Goal: Task Accomplishment & Management: Manage account settings

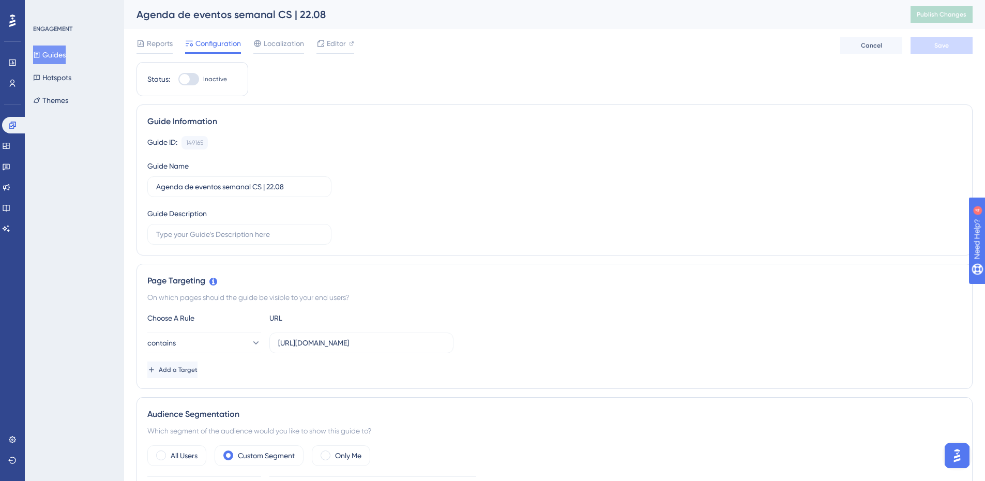
click at [60, 53] on button "Guides" at bounding box center [49, 54] width 33 height 19
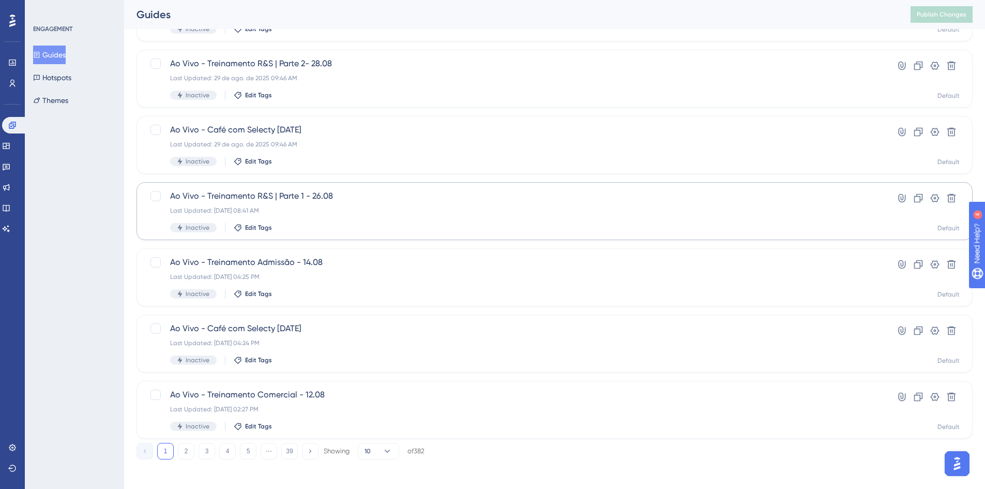
scroll to position [314, 0]
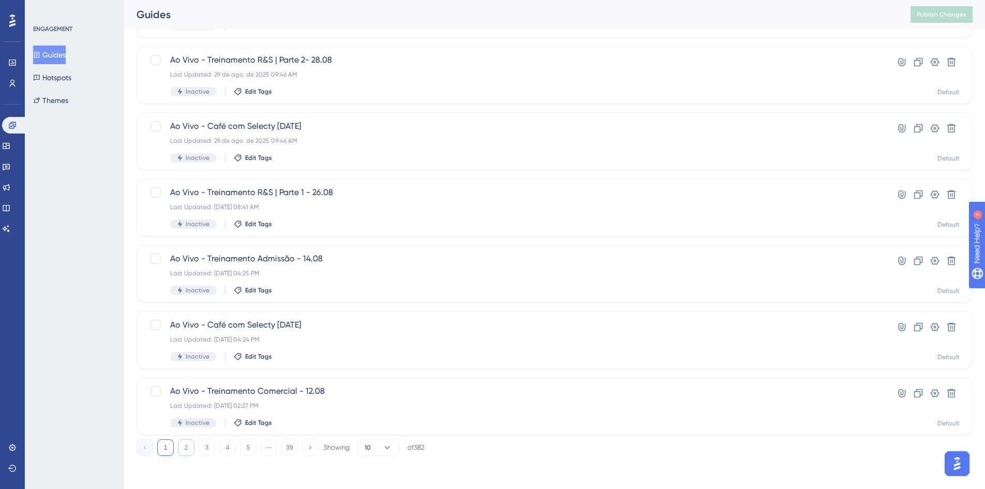
click at [188, 446] on button "2" at bounding box center [186, 447] width 17 height 17
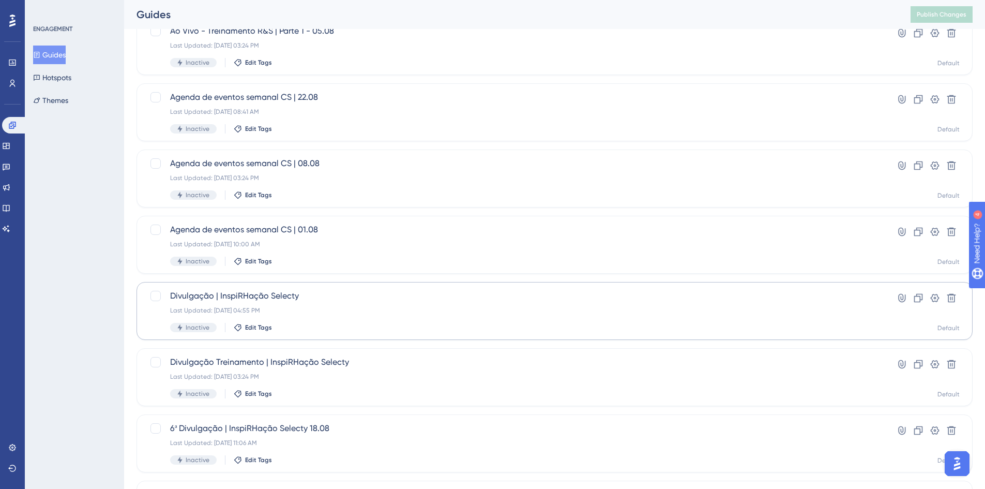
scroll to position [107, 0]
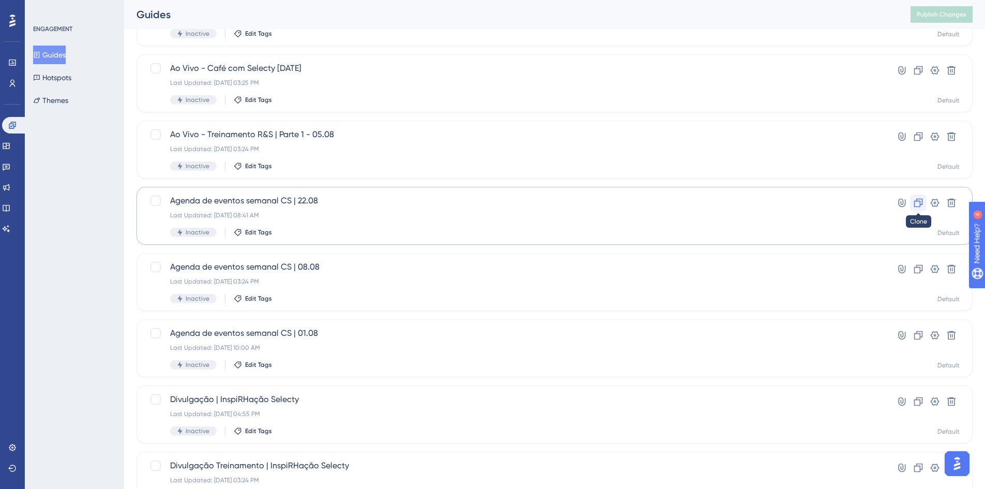
click at [915, 200] on icon at bounding box center [918, 202] width 10 height 10
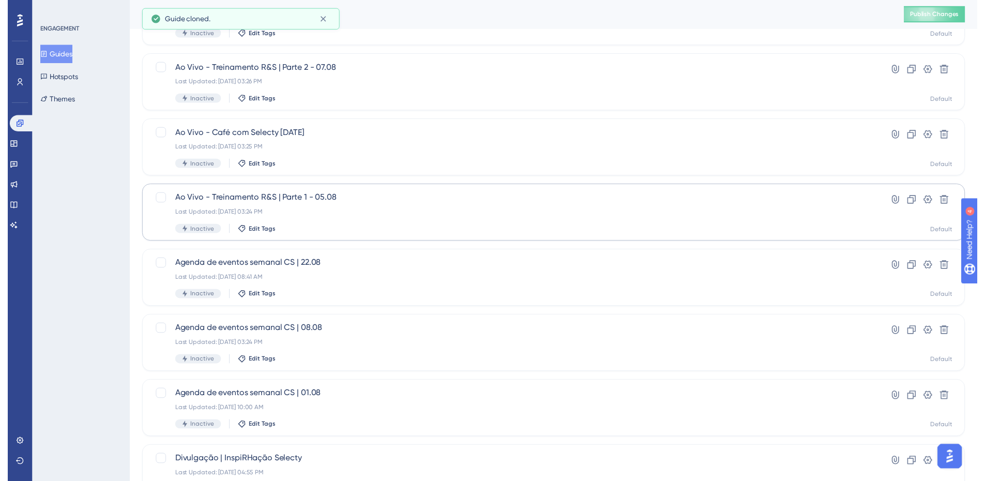
scroll to position [0, 0]
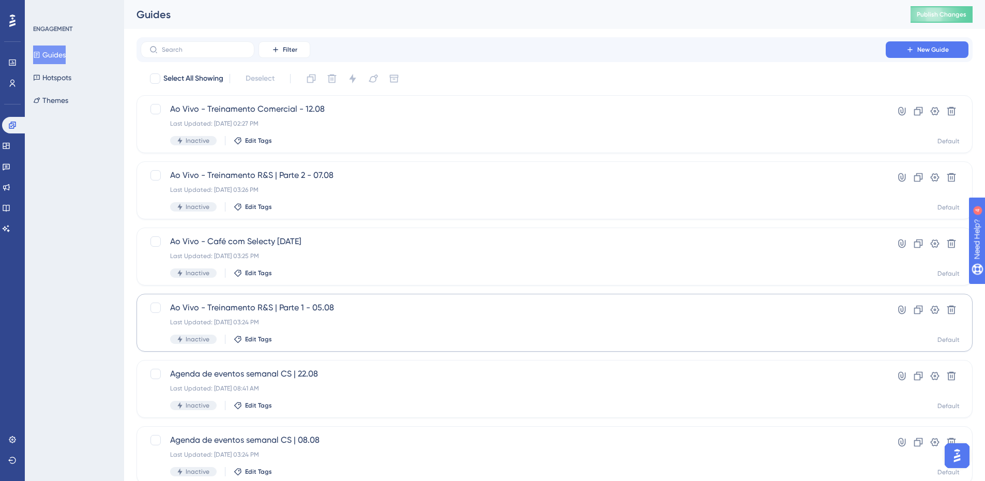
click at [65, 58] on button "Guides" at bounding box center [49, 54] width 33 height 19
click at [65, 59] on button "Guides" at bounding box center [49, 54] width 33 height 19
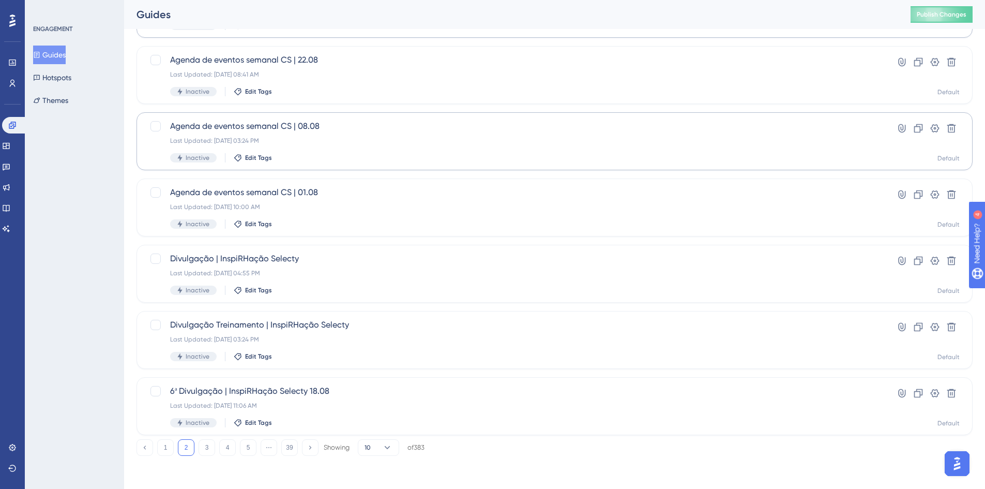
scroll to position [306, 0]
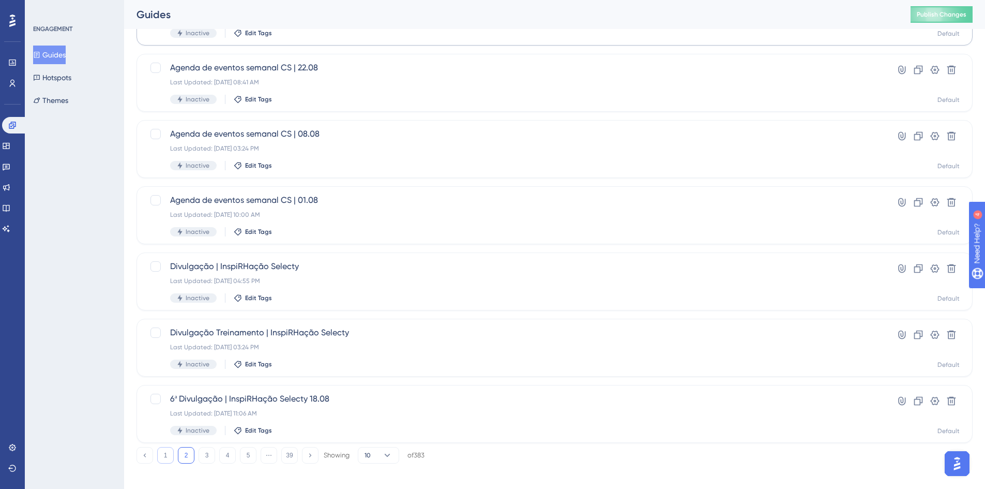
click at [169, 452] on button "1" at bounding box center [165, 455] width 17 height 17
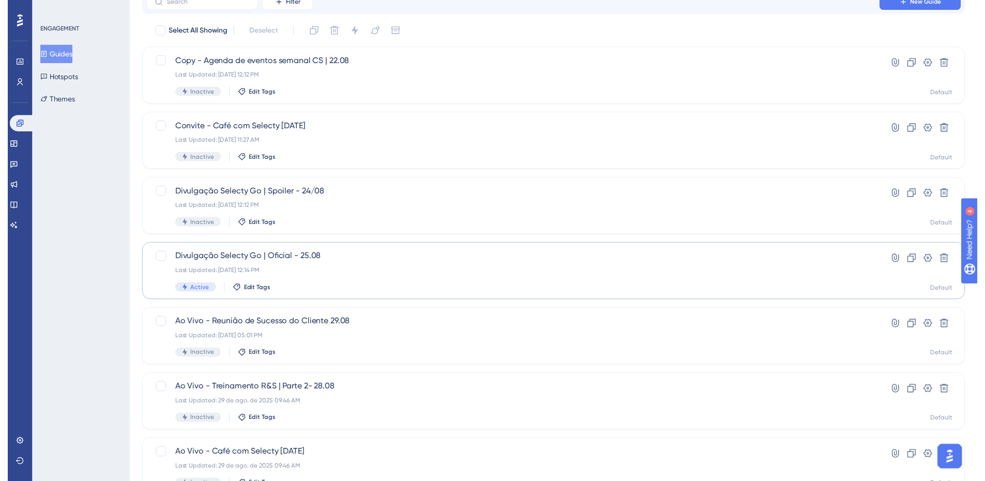
scroll to position [0, 0]
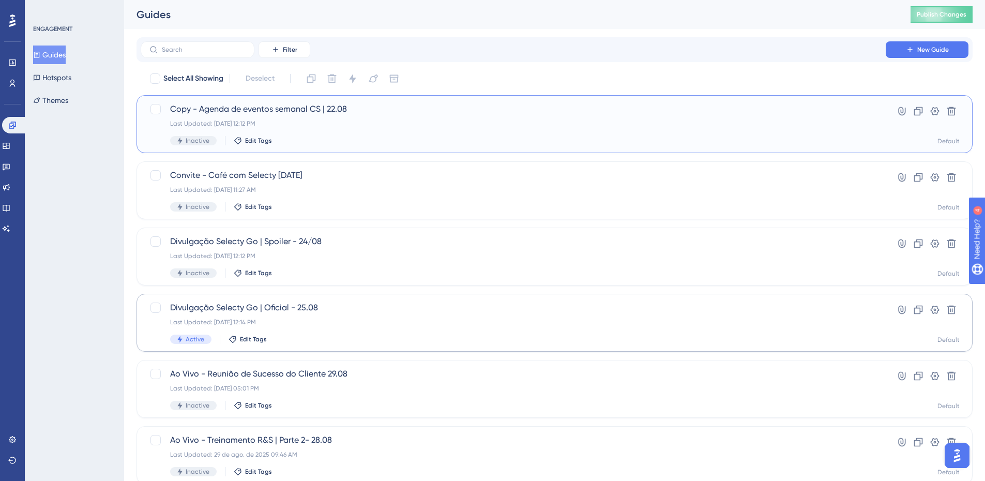
click at [464, 119] on div "Copy - Agenda de eventos semanal CS | 22.08 Last Updated: [DATE] 12:12 PM Inact…" at bounding box center [513, 124] width 686 height 42
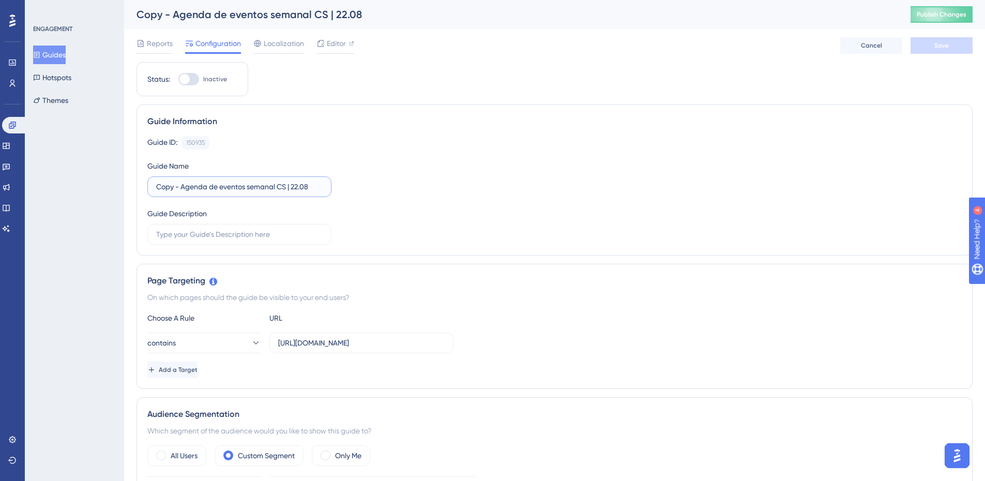
click at [311, 189] on input "Copy - Agenda de eventos semanal CS | 22.08" at bounding box center [239, 186] width 166 height 11
click at [899, 14] on div "Copy - Agenda de eventos semanal CS | 22.08 Publish Changes" at bounding box center [554, 14] width 861 height 29
click at [923, 14] on button "Publish Changes" at bounding box center [941, 14] width 62 height 17
click at [253, 185] on input "Copy - Agenda de eventos semanal CS | 22.08" at bounding box center [239, 186] width 166 height 11
drag, startPoint x: 183, startPoint y: 186, endPoint x: 130, endPoint y: 183, distance: 52.8
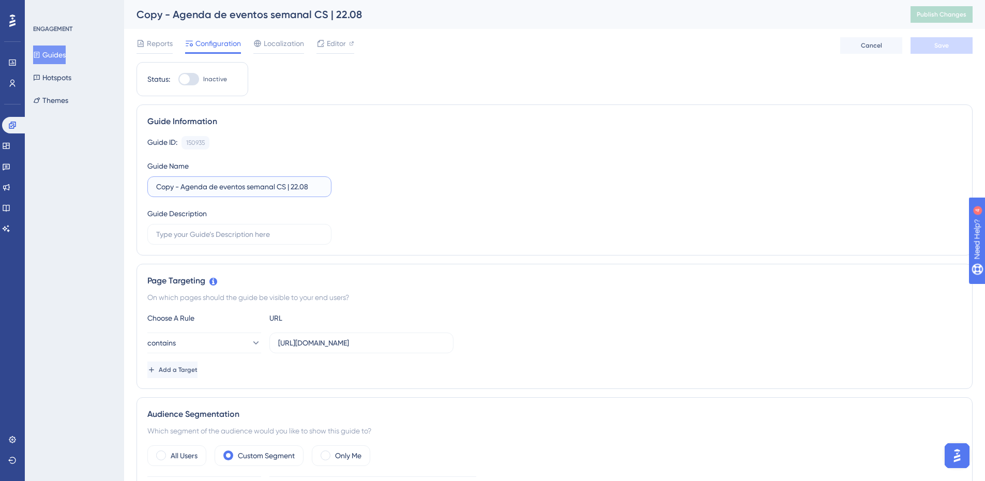
click at [275, 189] on input "Agenda de eventos semanal CS | 22.08" at bounding box center [239, 186] width 166 height 11
type input "Agenda de eventos semanal CS | 01.09"
click at [359, 200] on div "Guide ID: 150935 Copy Guide Name Agenda de eventos semanal CS | 01.09 Guide Des…" at bounding box center [554, 190] width 814 height 109
click at [935, 47] on span "Save" at bounding box center [941, 45] width 14 height 8
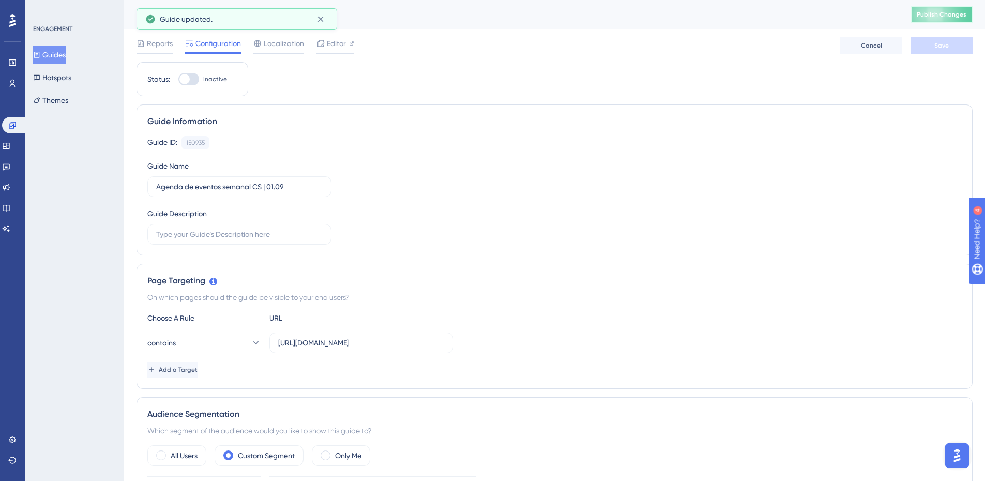
click at [946, 17] on span "Publish Changes" at bounding box center [942, 14] width 50 height 8
click at [334, 49] on span "Editor" at bounding box center [336, 43] width 19 height 12
click at [966, 13] on span "Publish Changes" at bounding box center [942, 14] width 50 height 8
click at [275, 187] on input "Agenda de eventos semanal CS | 01.09" at bounding box center [239, 186] width 166 height 11
type input "Agenda de eventos semanal CS | 29.08"
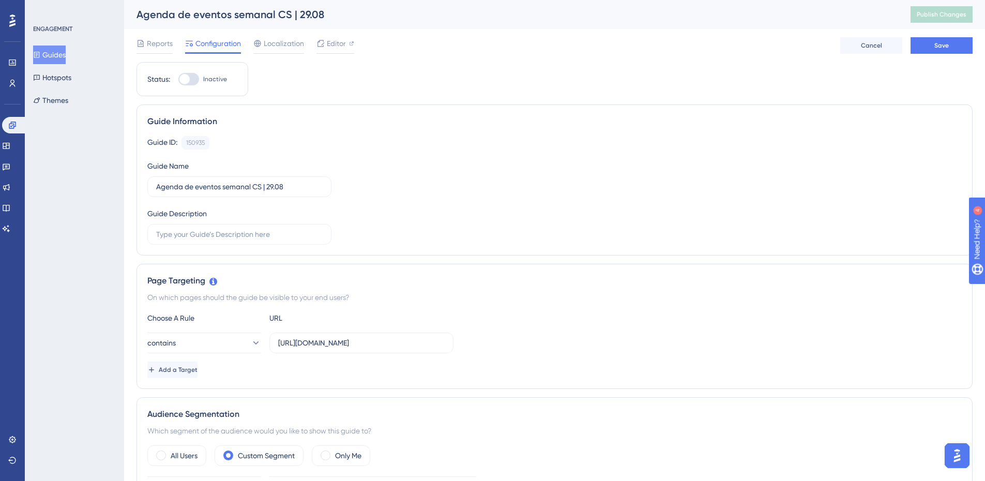
click at [364, 178] on div "Guide ID: 150935 Copy Guide Name Agenda de eventos semanal CS | 29.08 Guide Des…" at bounding box center [554, 190] width 814 height 109
click at [923, 47] on button "Save" at bounding box center [941, 45] width 62 height 17
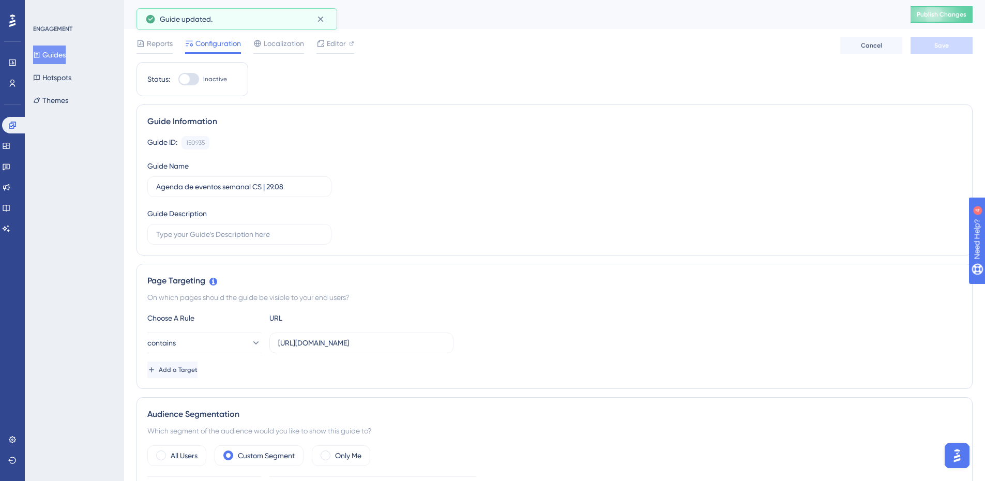
click at [942, 17] on span "Publish Changes" at bounding box center [942, 14] width 50 height 8
click at [59, 57] on button "Guides" at bounding box center [49, 54] width 33 height 19
